Goal: Task Accomplishment & Management: Complete application form

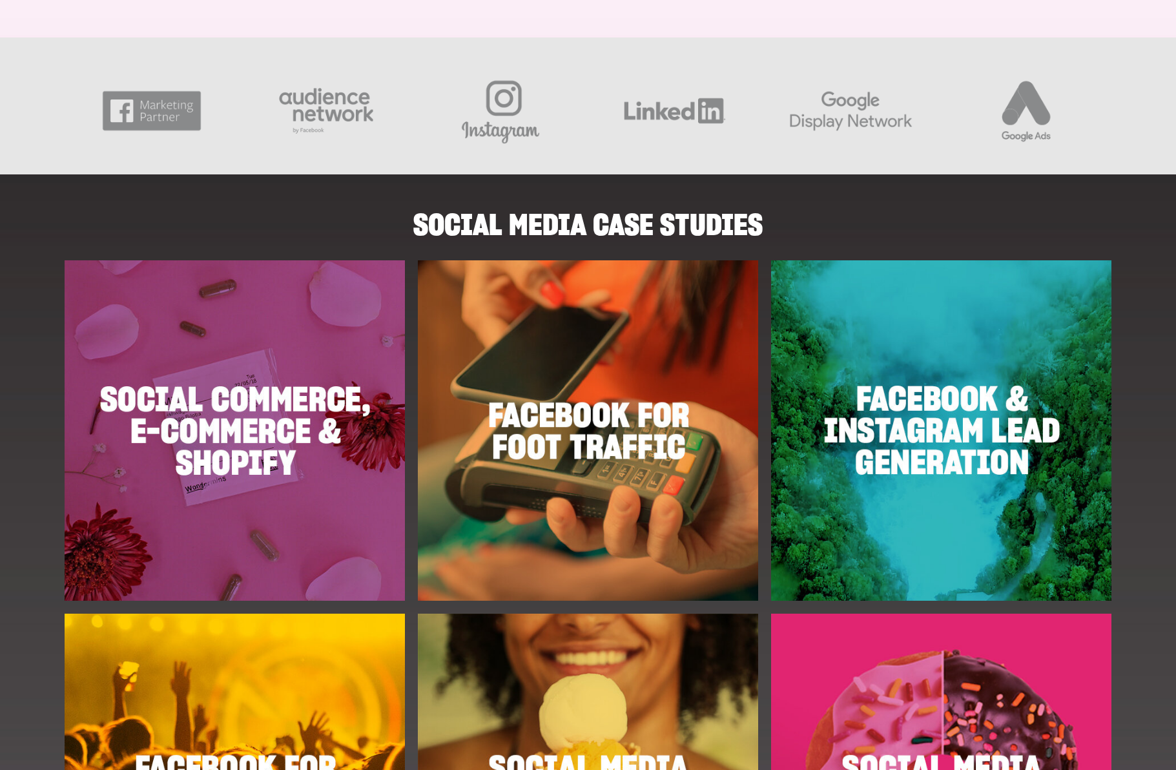
scroll to position [1248, 0]
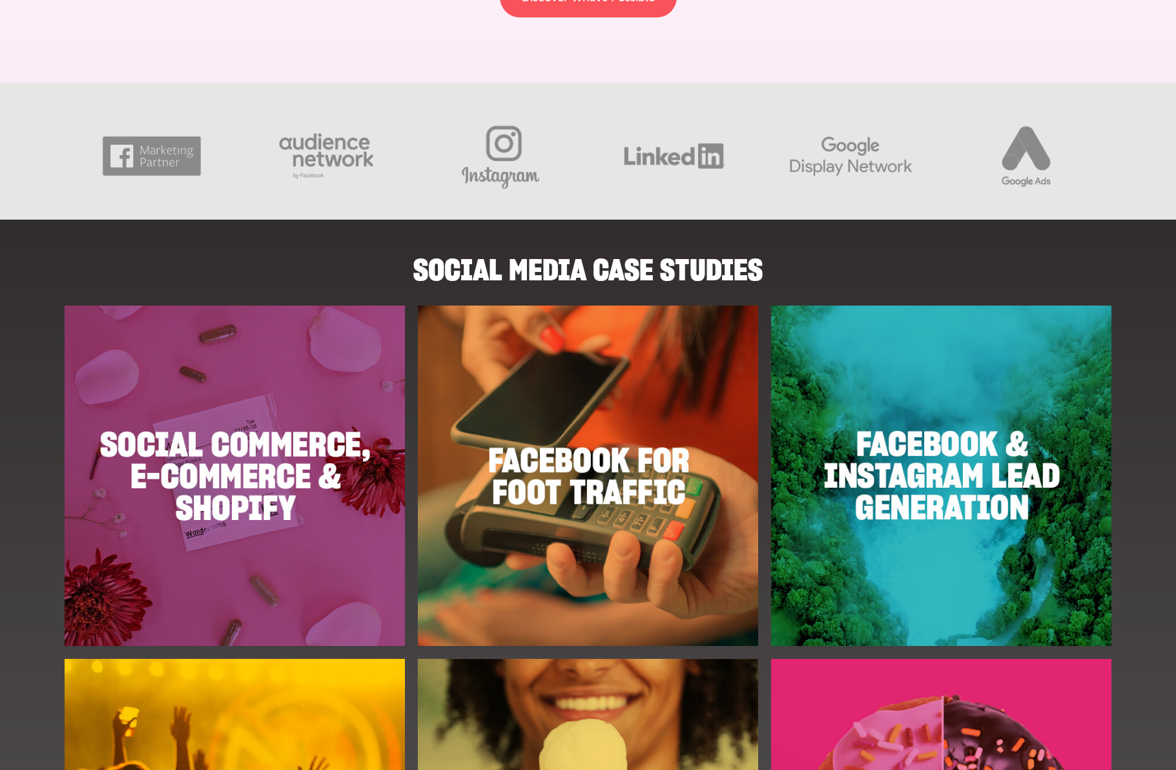
click at [140, 485] on img at bounding box center [235, 476] width 340 height 340
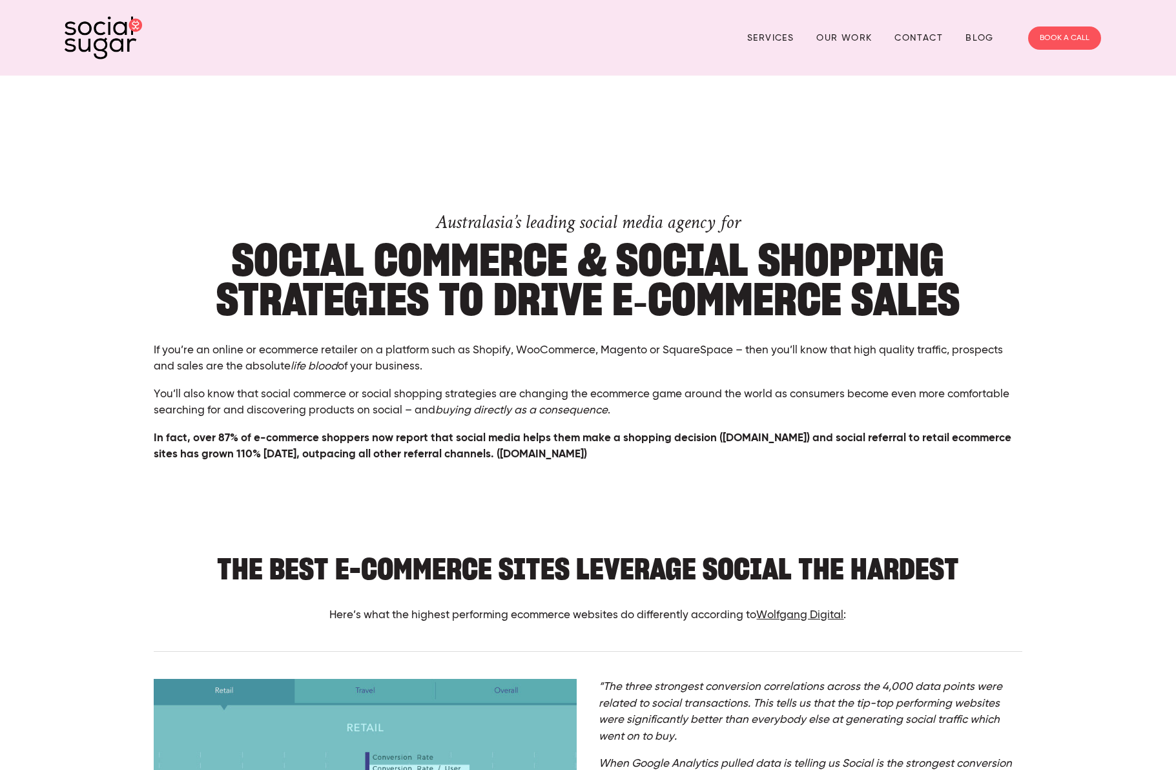
click at [927, 37] on link "Contact" at bounding box center [919, 38] width 48 height 20
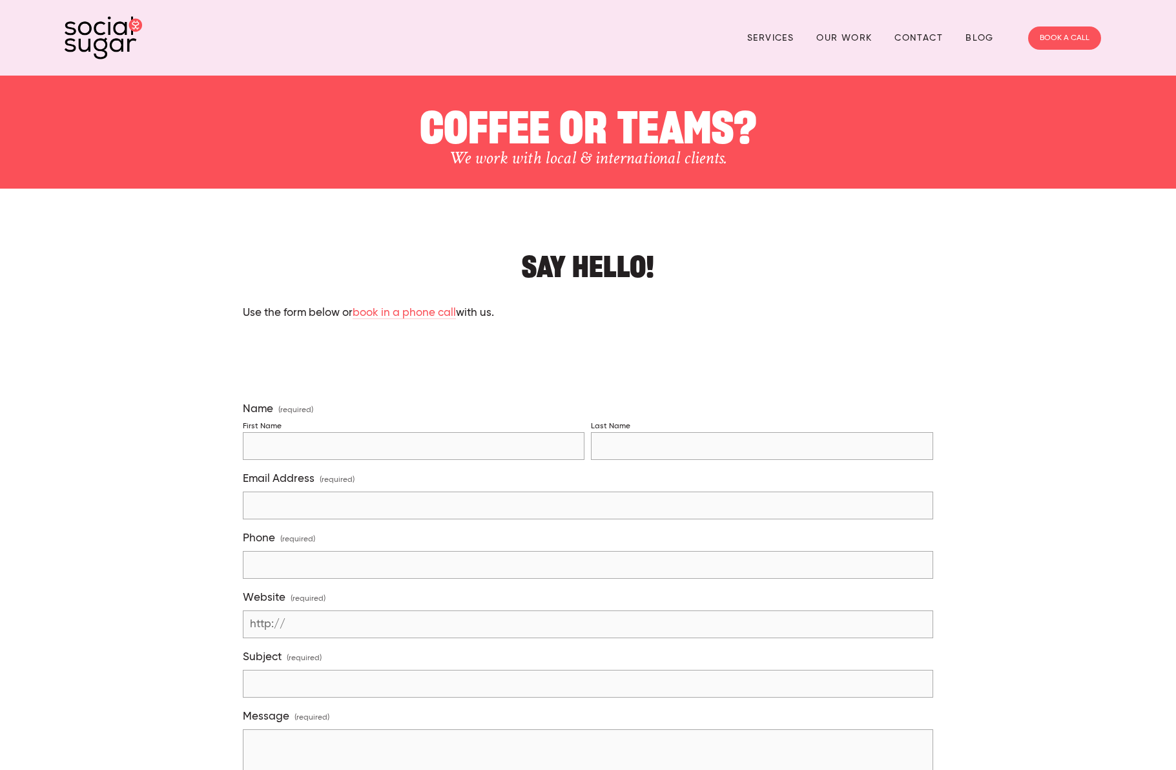
click at [514, 444] on input "First Name" at bounding box center [414, 446] width 342 height 28
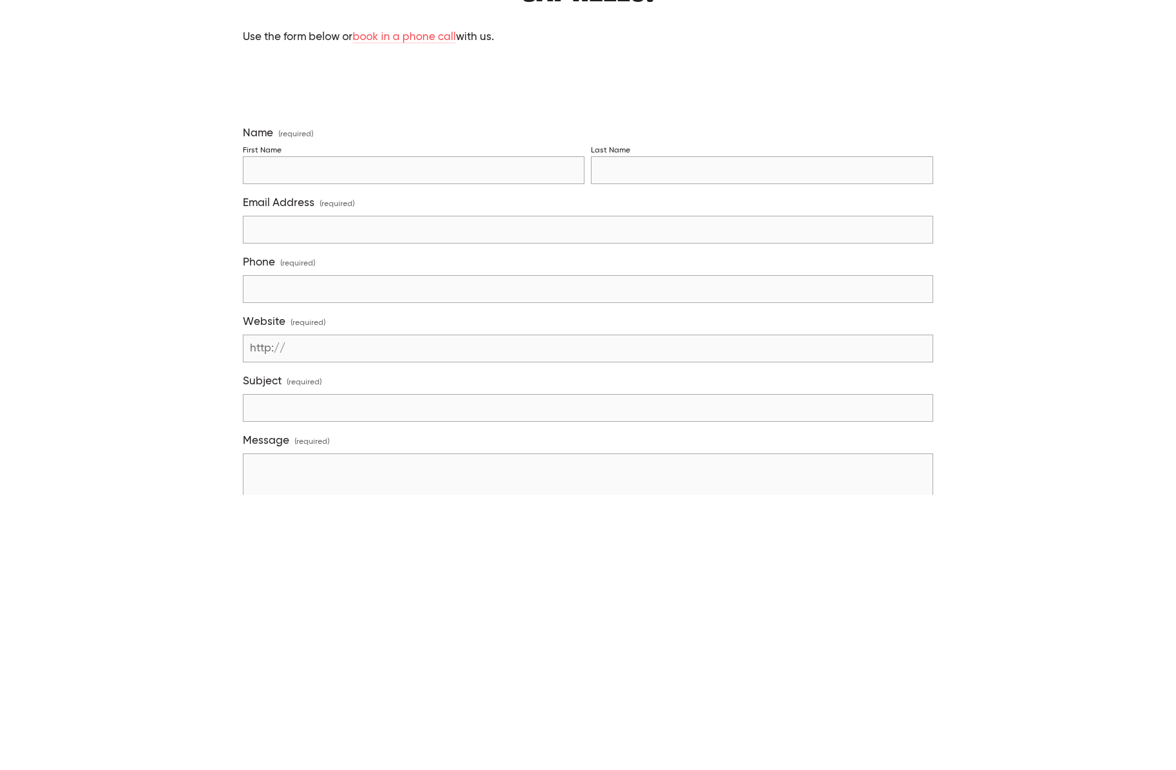
type input "[PERSON_NAME]"
type input "[GEOGRAPHIC_DATA]"
click at [739, 492] on input "Email Address (required)" at bounding box center [588, 506] width 691 height 28
type input "simo"
type input "[PERSON_NAME][EMAIL_ADDRESS][DOMAIN_NAME]"
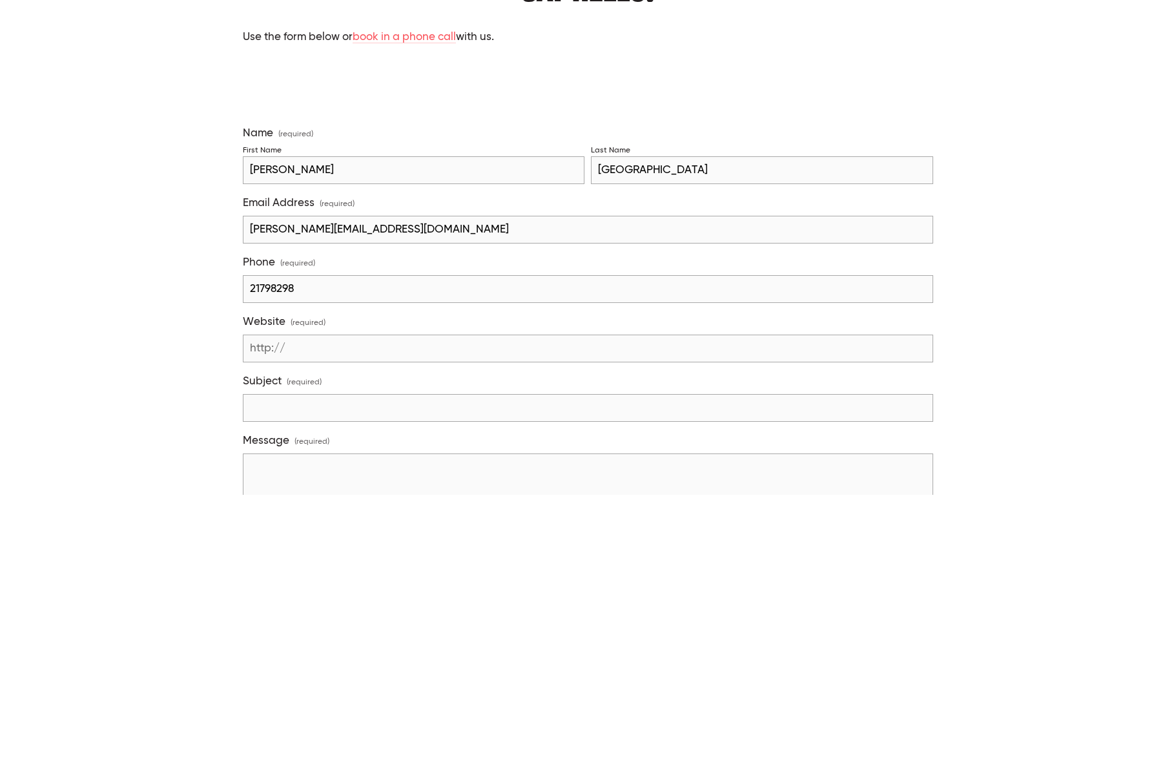
scroll to position [276, 0]
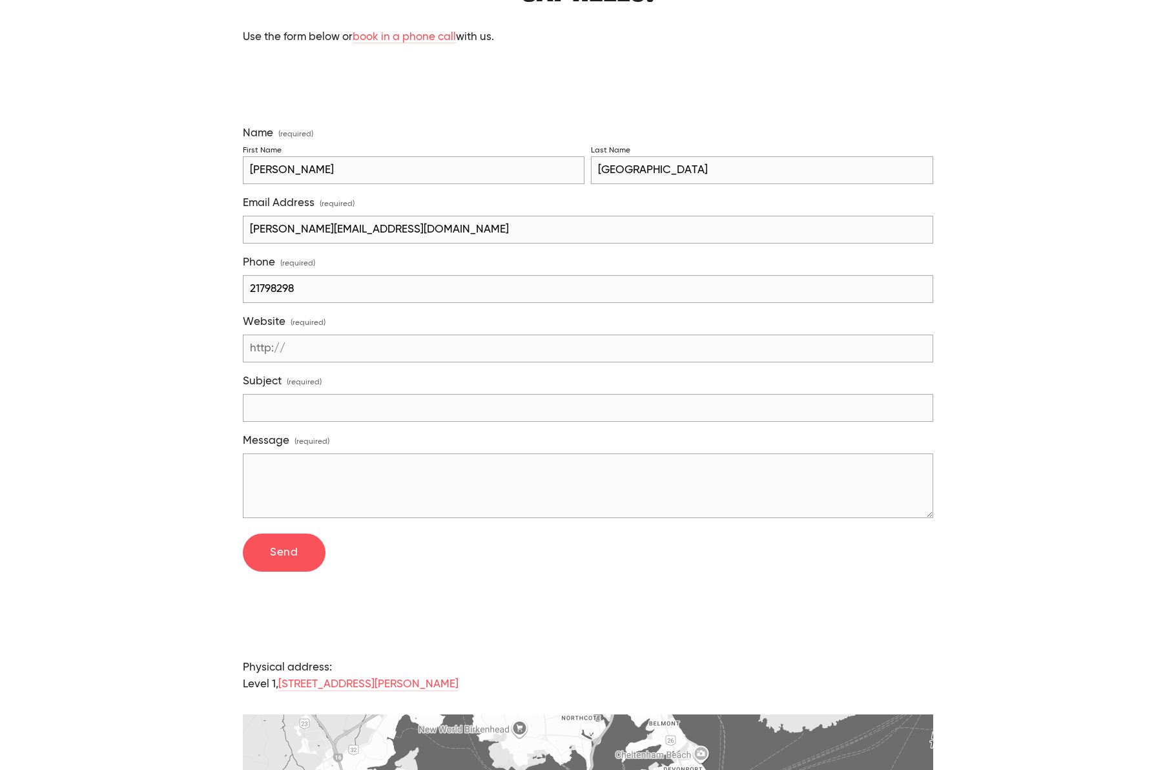
click at [694, 294] on input "21798298" at bounding box center [588, 289] width 691 height 28
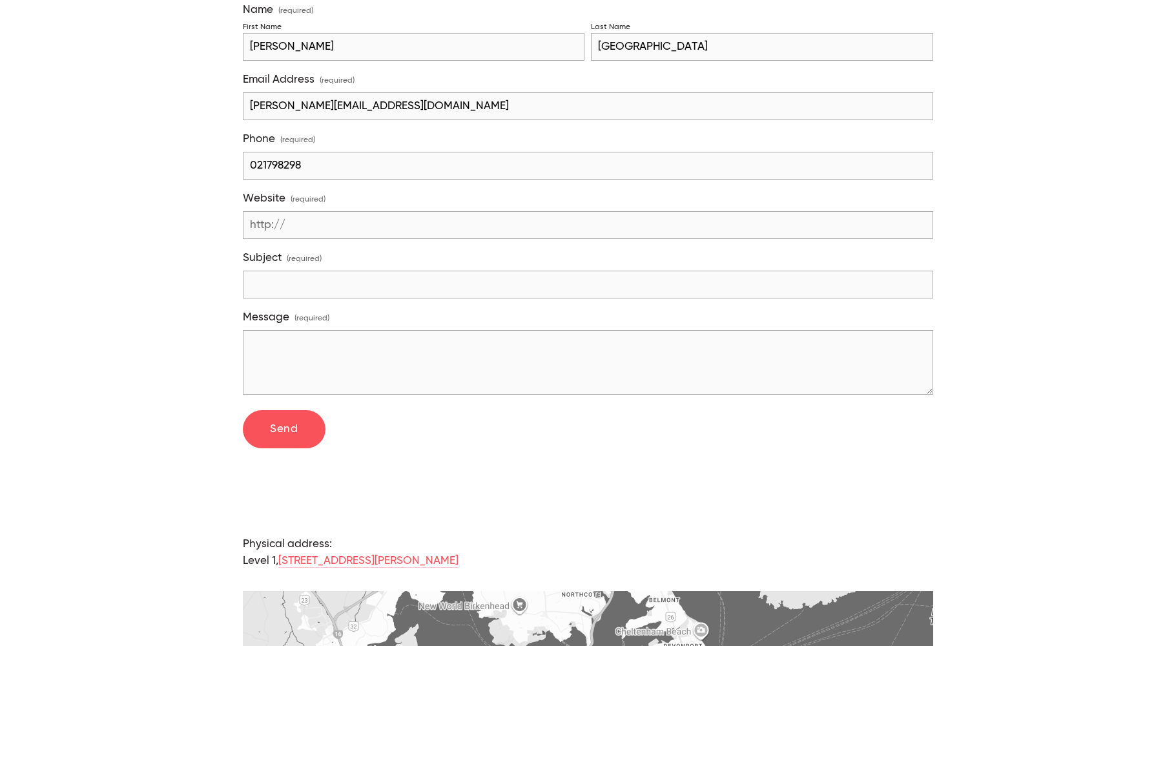
type input "021798298"
click at [693, 335] on input "Website (required)" at bounding box center [588, 349] width 691 height 28
type input "Not [DOMAIN_NAME]"
click at [568, 395] on input "Subject (required)" at bounding box center [588, 409] width 691 height 28
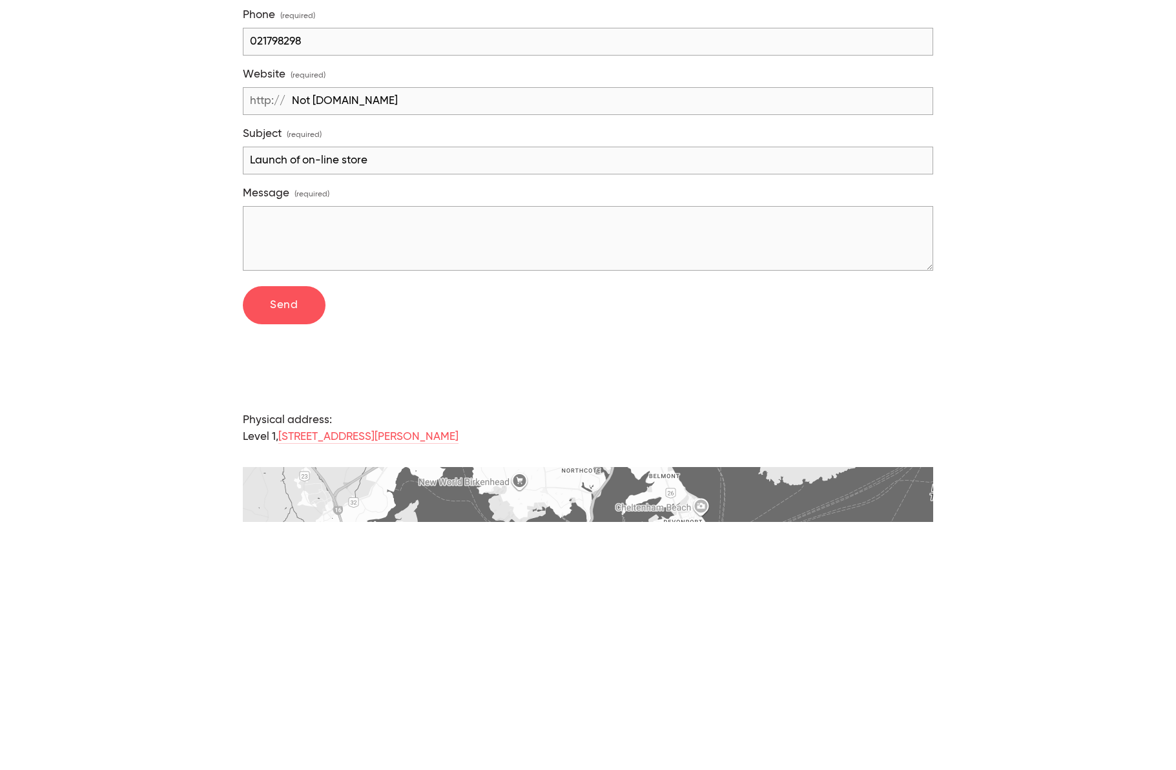
type input "Launch of on-line store"
click at [698, 454] on textarea "Message (required)" at bounding box center [588, 486] width 691 height 65
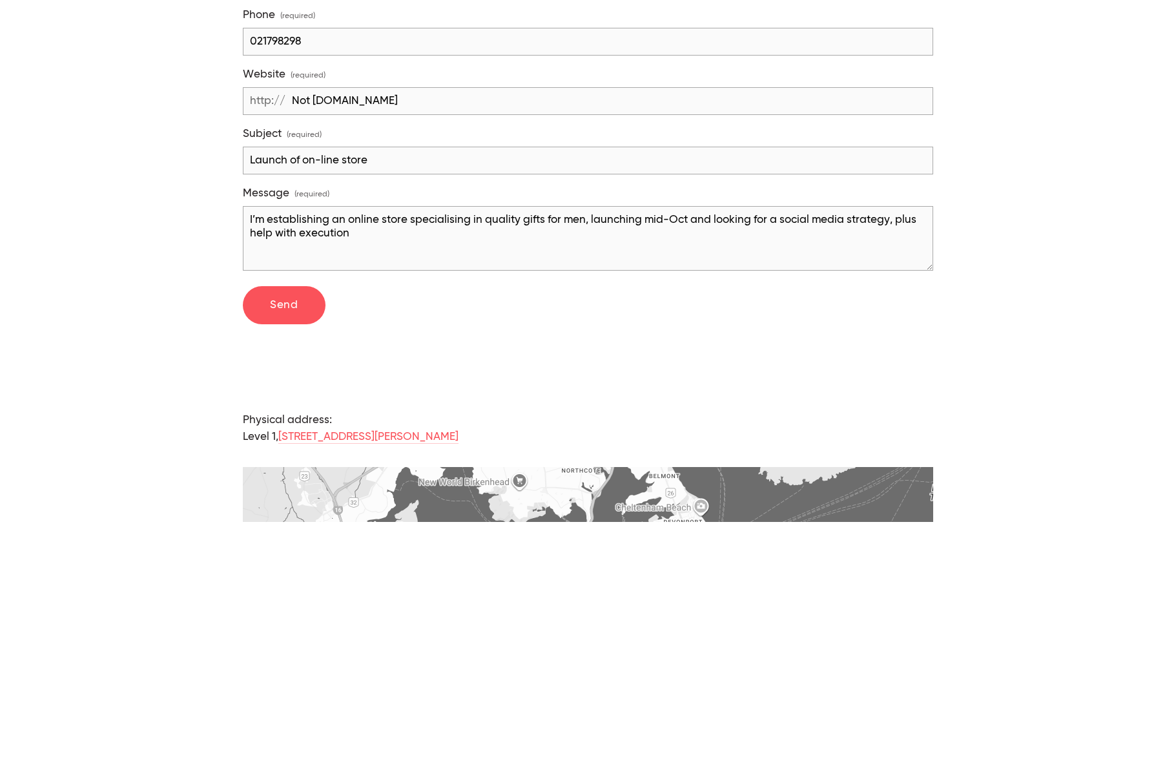
type textarea "I’m establishing an online store specialising in quality gifts for men, launchi…"
click at [291, 548] on span "Send" at bounding box center [284, 553] width 28 height 11
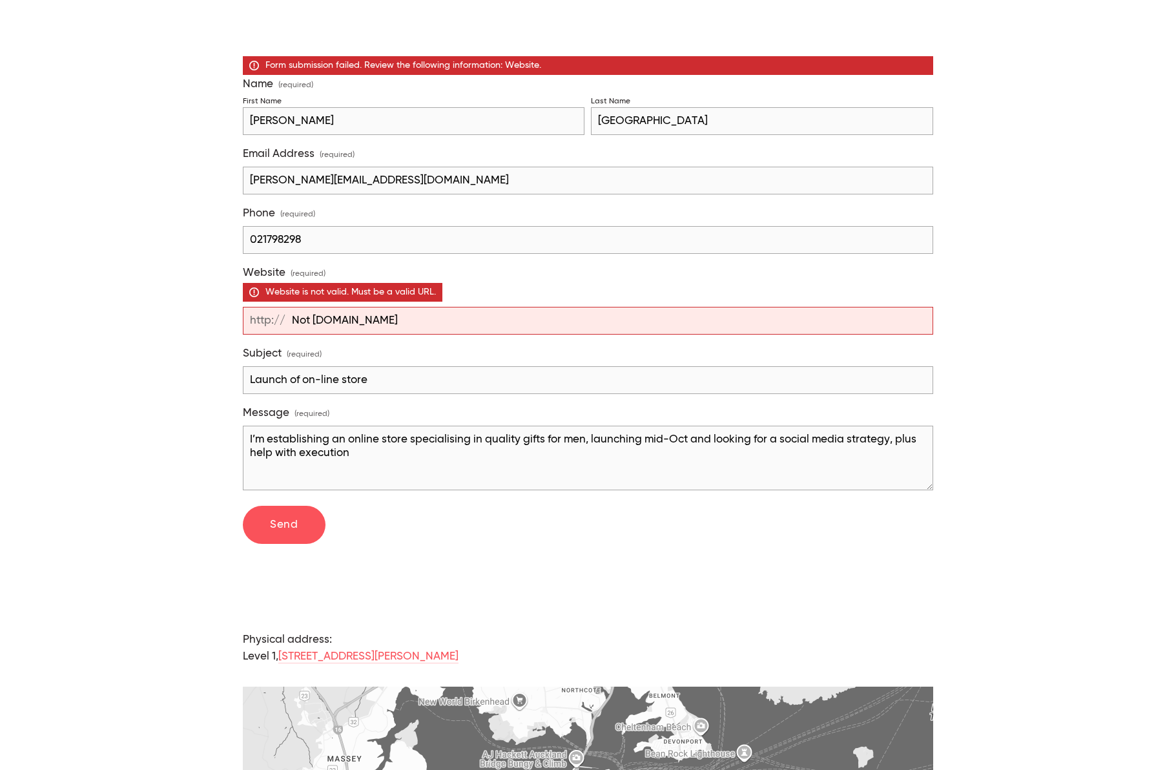
scroll to position [339, 0]
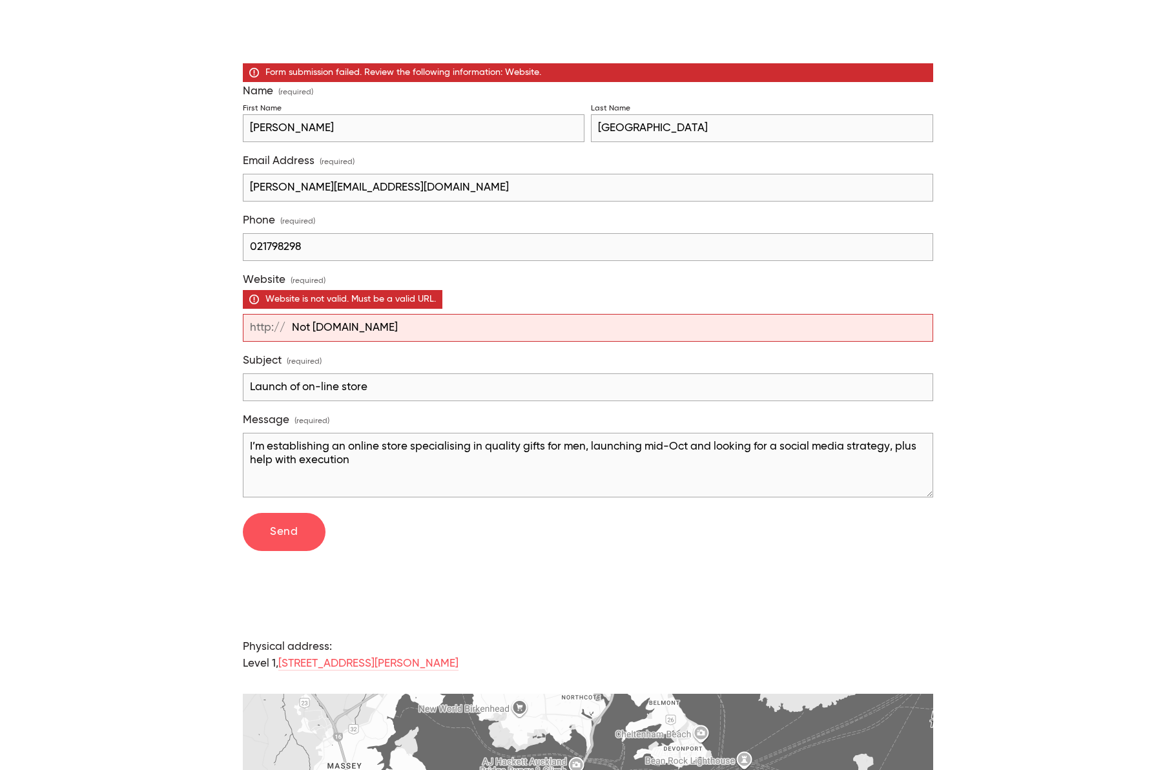
click at [397, 342] on input "Not [DOMAIN_NAME]" at bounding box center [588, 328] width 691 height 28
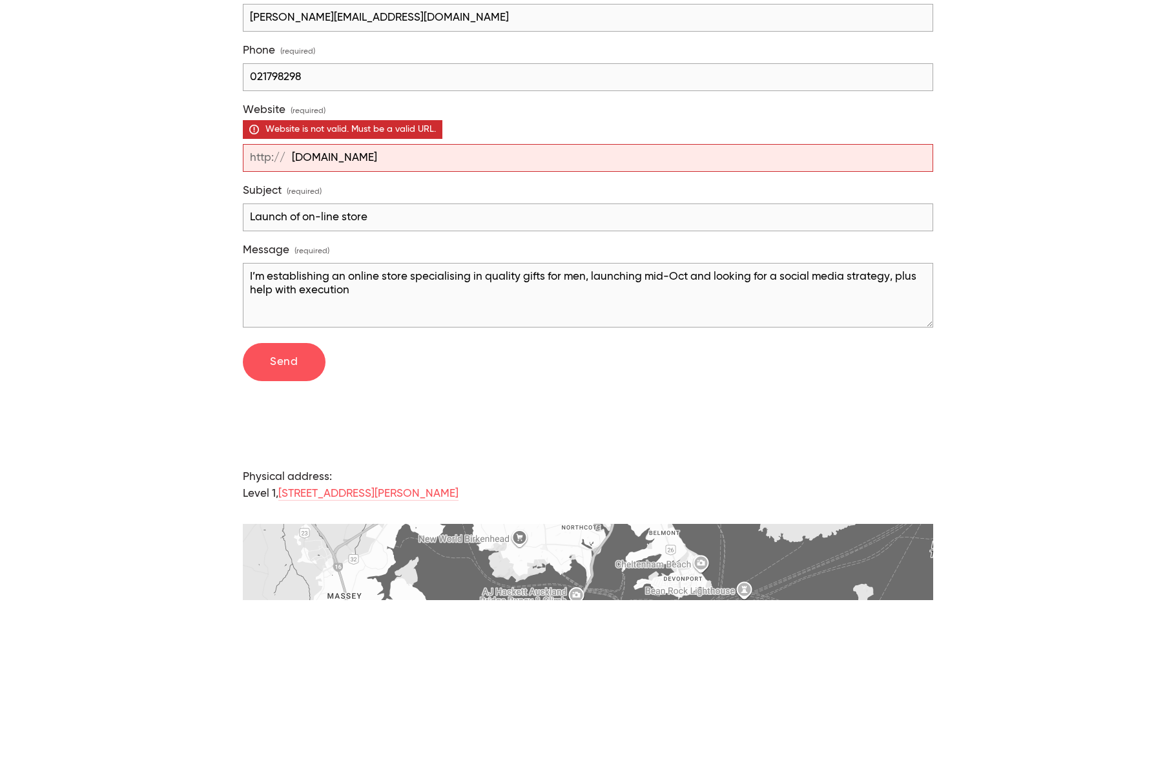
scroll to position [510, 0]
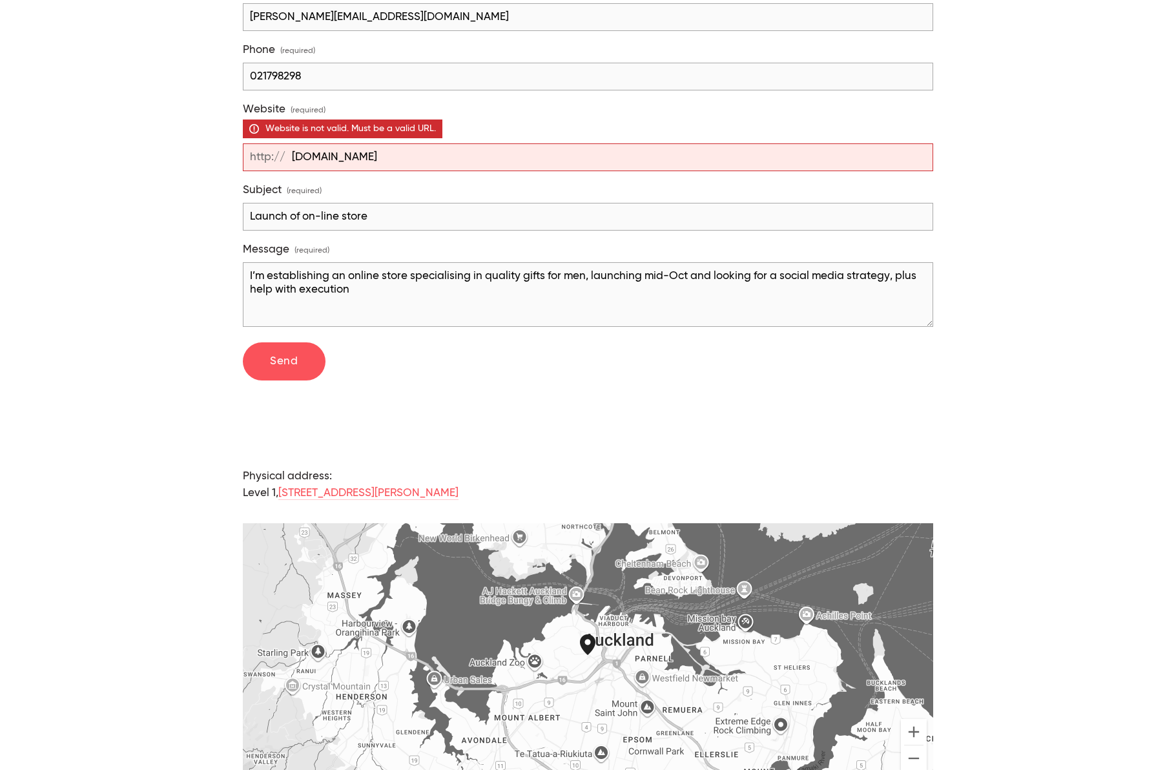
type input "[DOMAIN_NAME]"
click at [291, 367] on span "Send" at bounding box center [284, 361] width 28 height 11
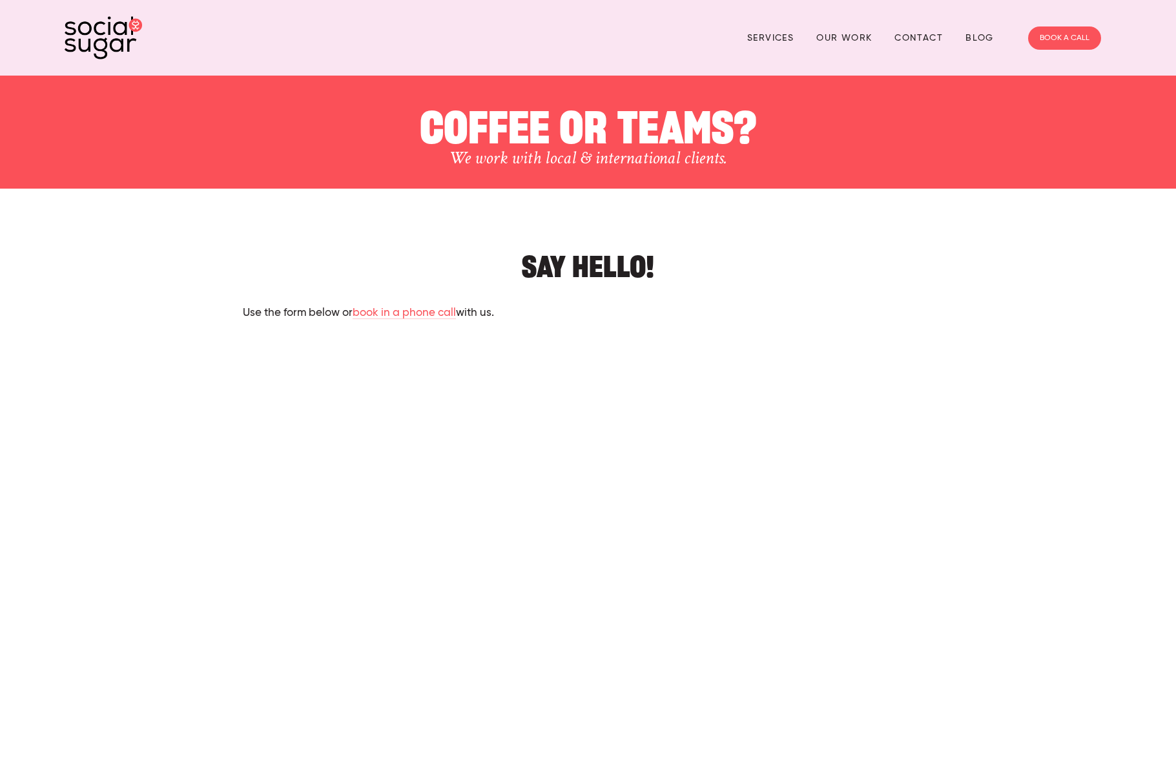
scroll to position [29, 0]
